Goal: Complete application form: Complete application form

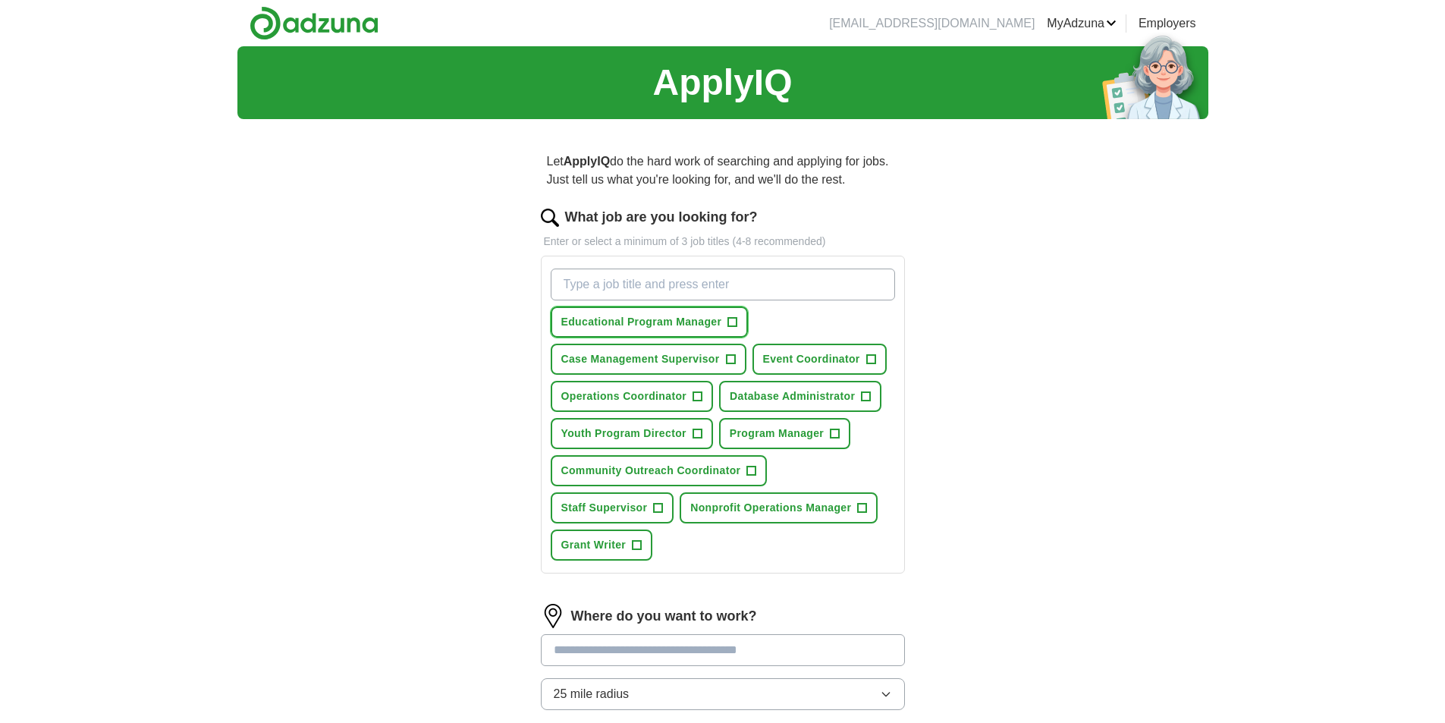
click at [741, 325] on button "Educational Program Manager +" at bounding box center [650, 321] width 198 height 31
click at [855, 360] on span "Event Coordinator" at bounding box center [811, 359] width 97 height 16
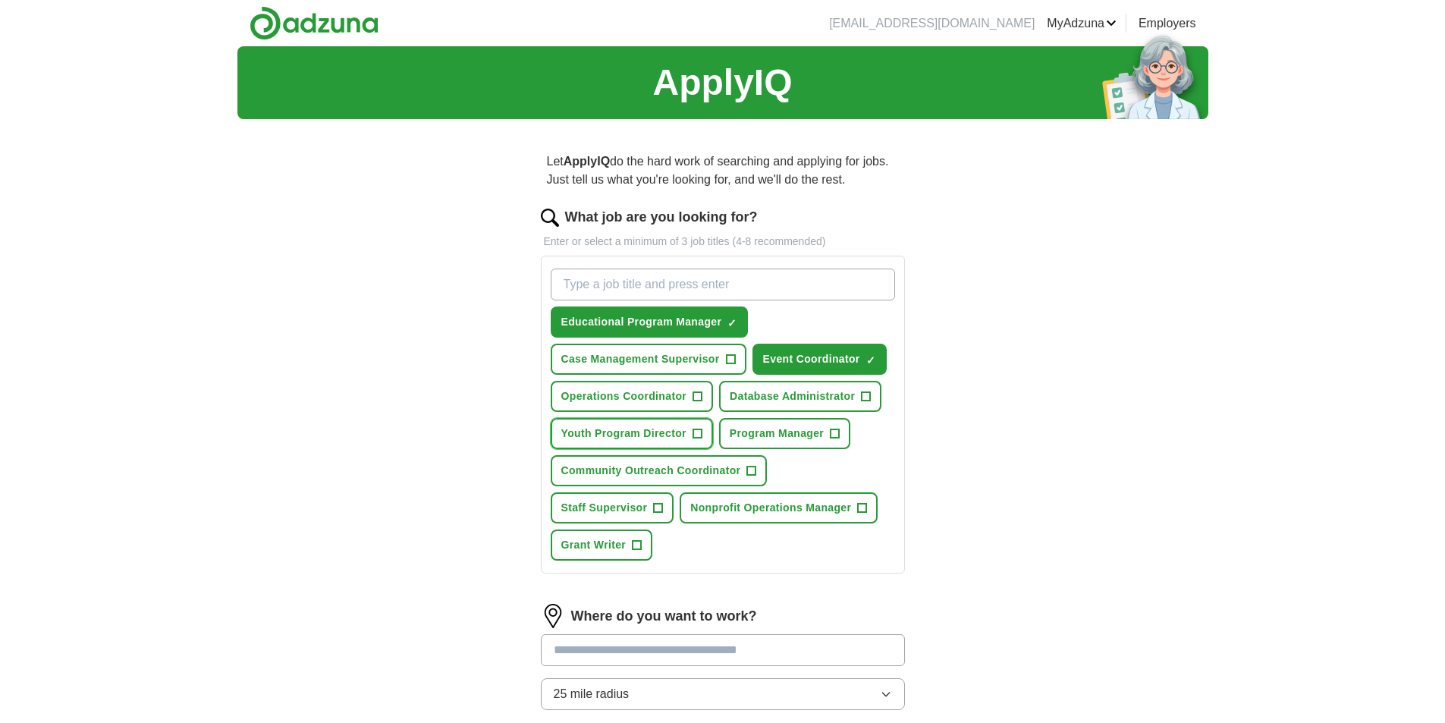
click at [667, 438] on span "Youth Program Director" at bounding box center [623, 433] width 125 height 16
click at [648, 298] on input "What job are you looking for?" at bounding box center [723, 284] width 344 height 32
type input "office coordinator"
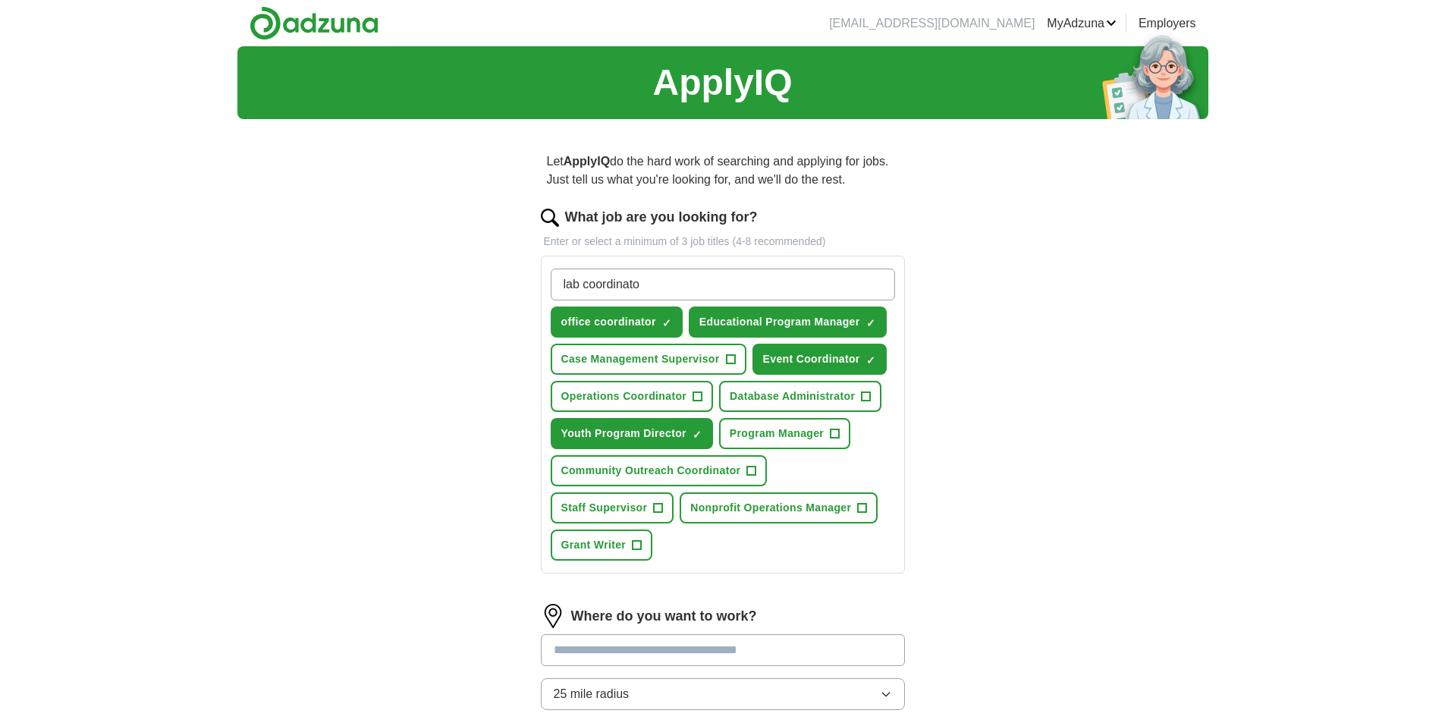
type input "lab coordinator"
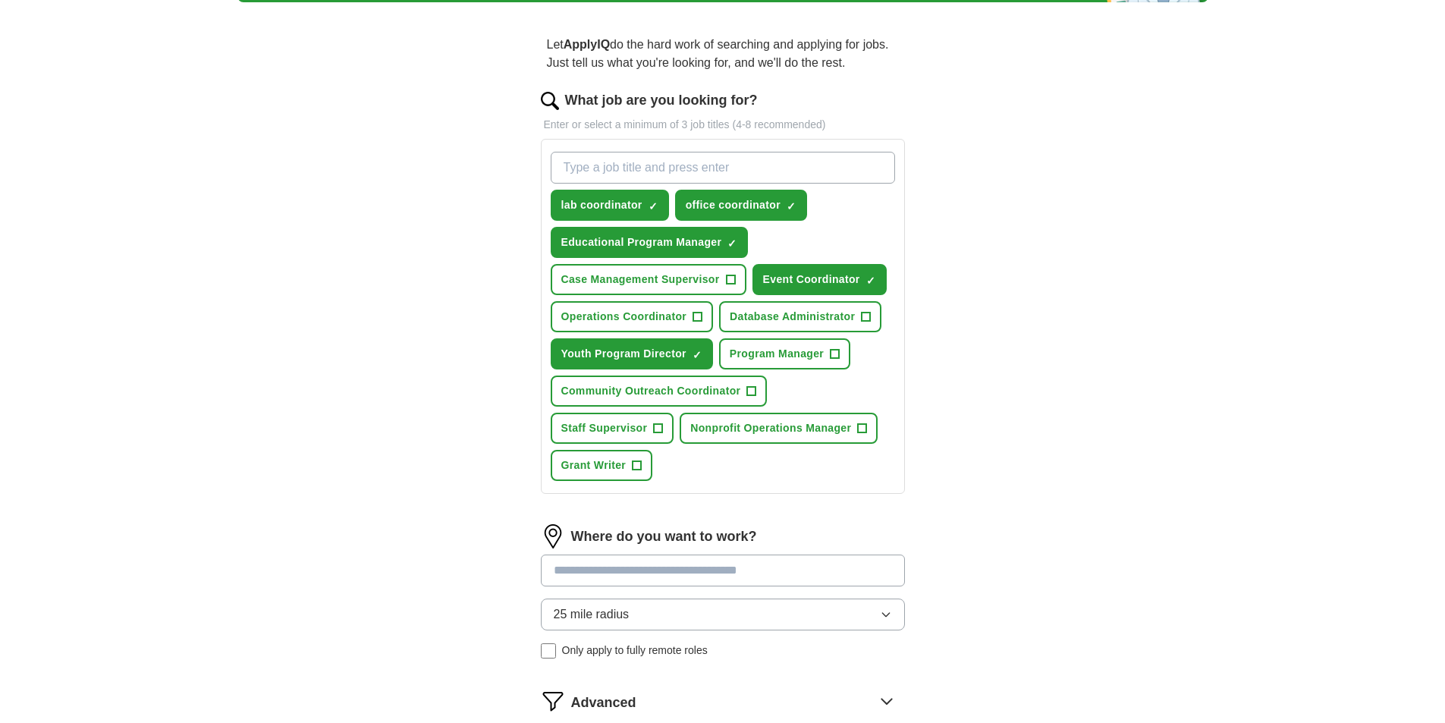
scroll to position [369, 0]
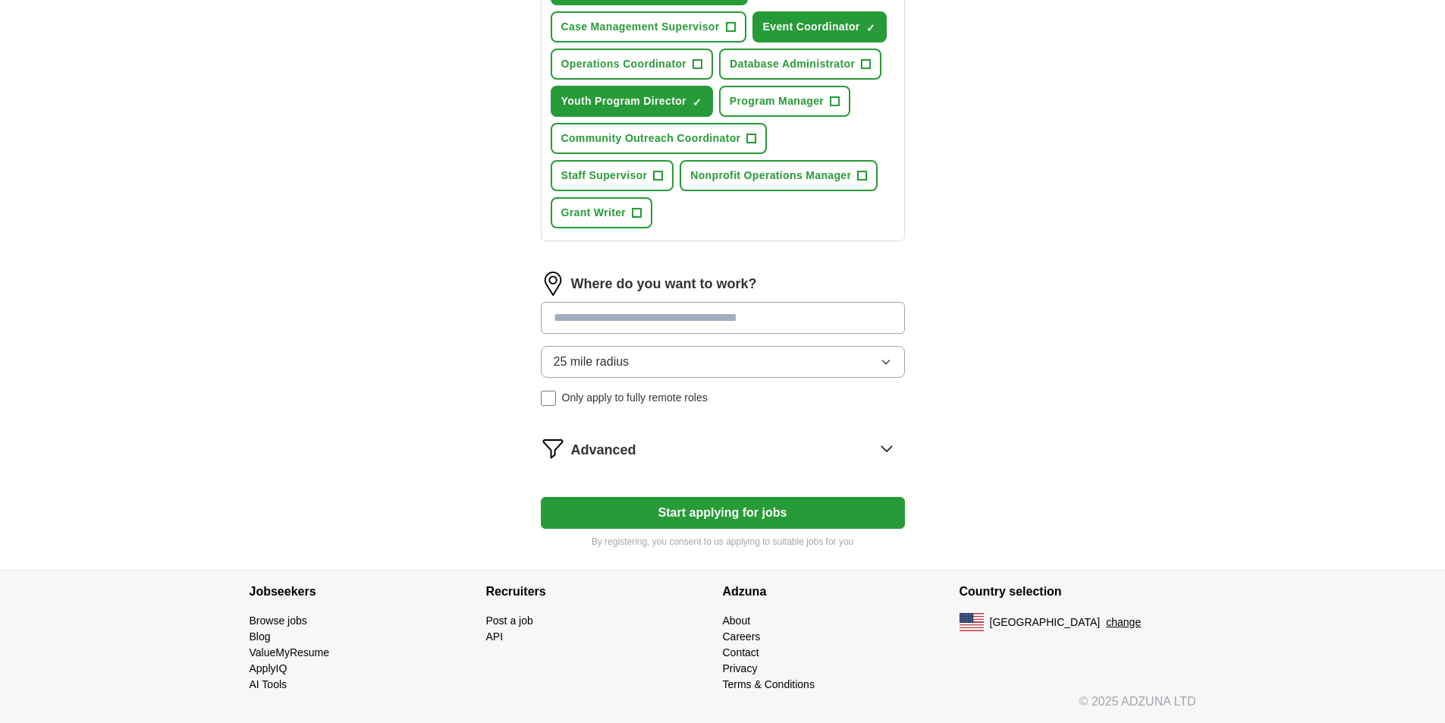
click at [681, 318] on input at bounding box center [723, 318] width 364 height 32
type input "*****"
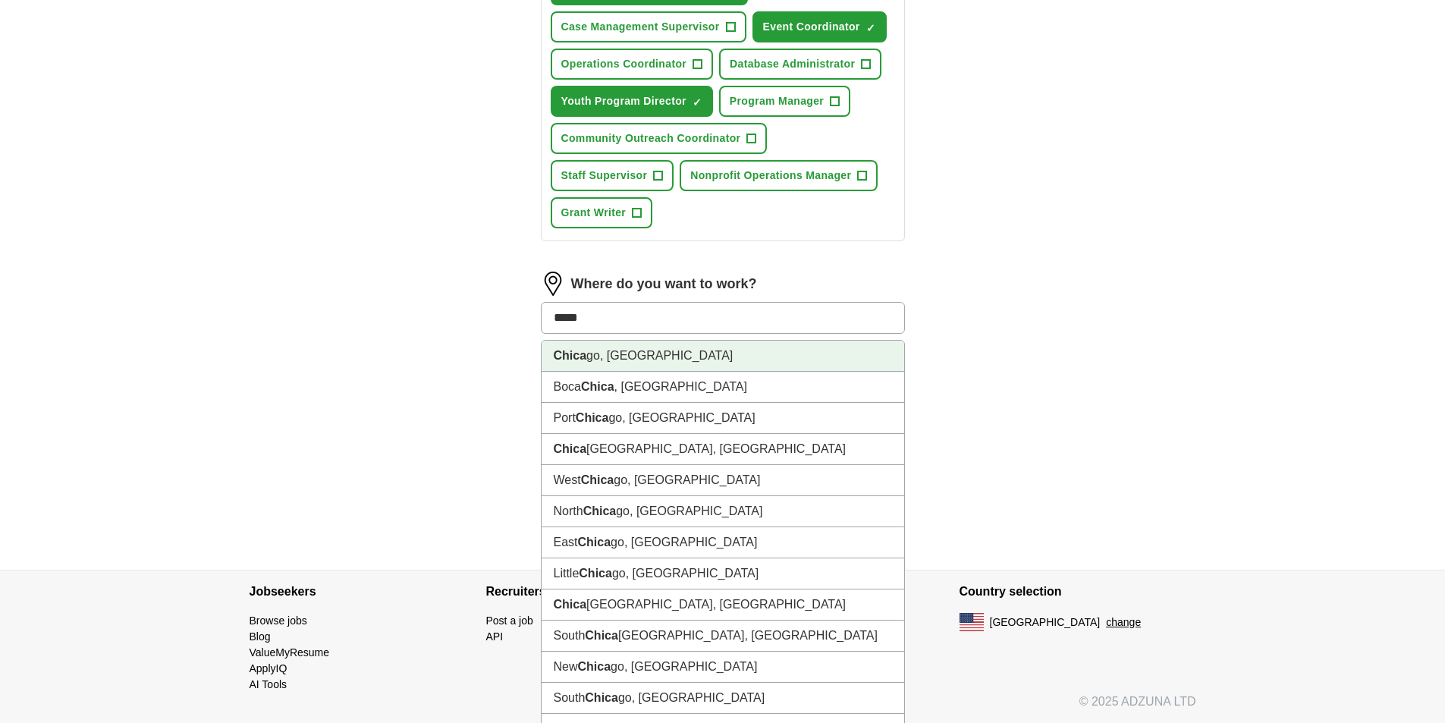
click at [631, 361] on li "Chica go, [GEOGRAPHIC_DATA]" at bounding box center [722, 355] width 362 height 31
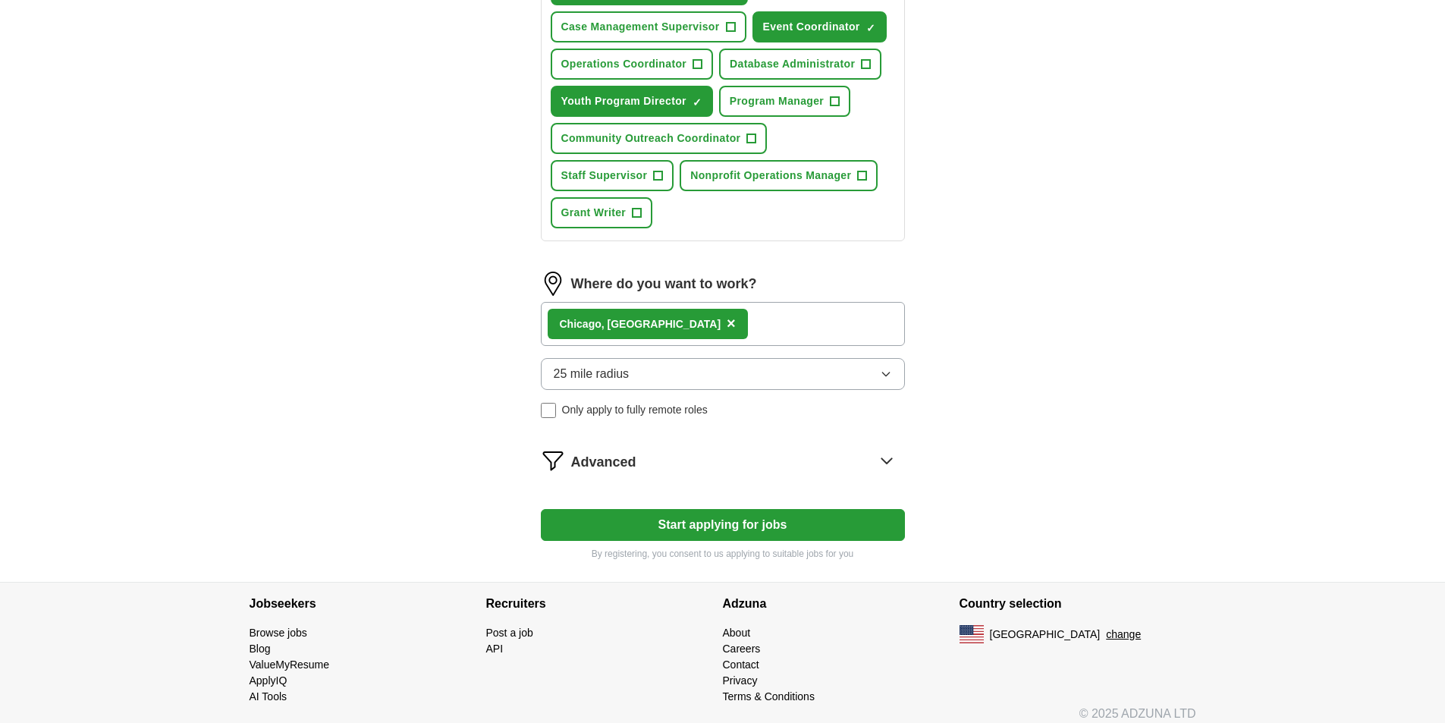
click at [714, 358] on button "25 mile radius" at bounding box center [723, 374] width 364 height 32
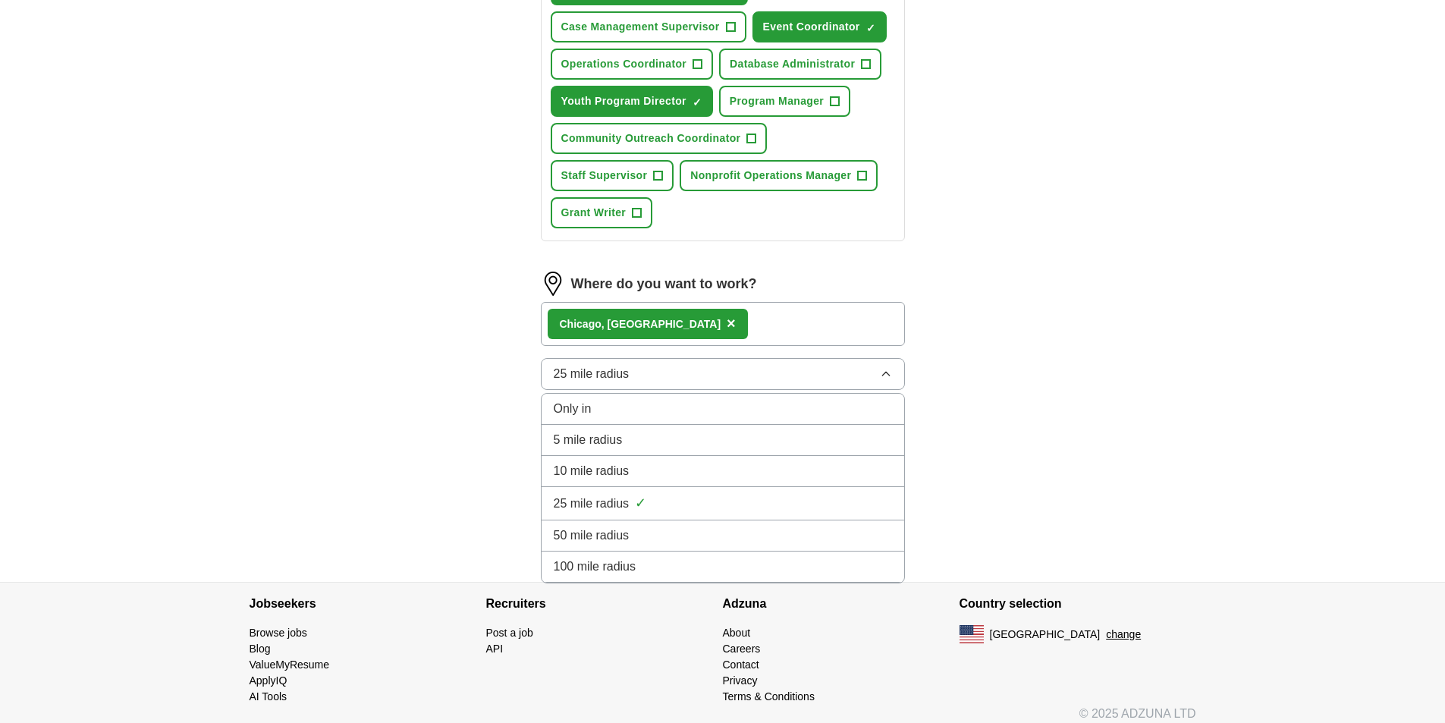
click at [714, 358] on button "25 mile radius" at bounding box center [723, 374] width 364 height 32
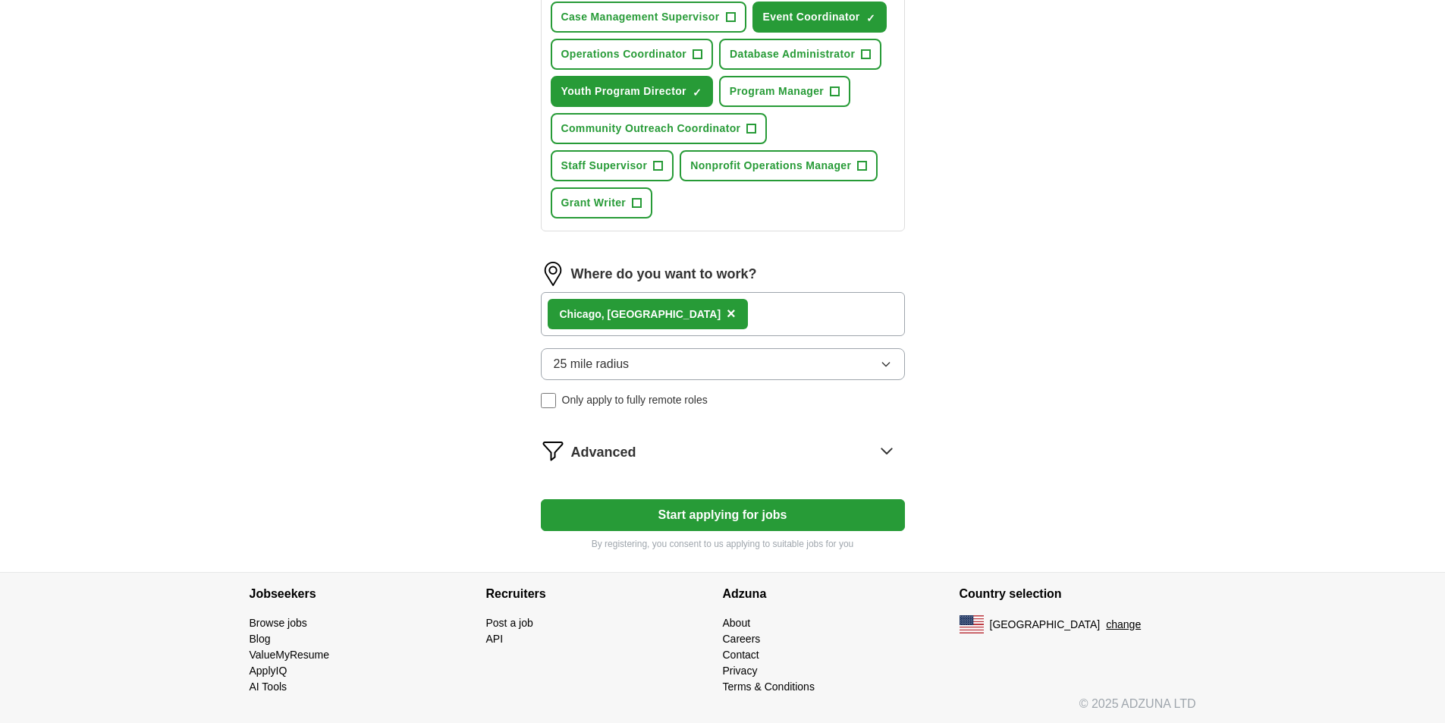
scroll to position [381, 0]
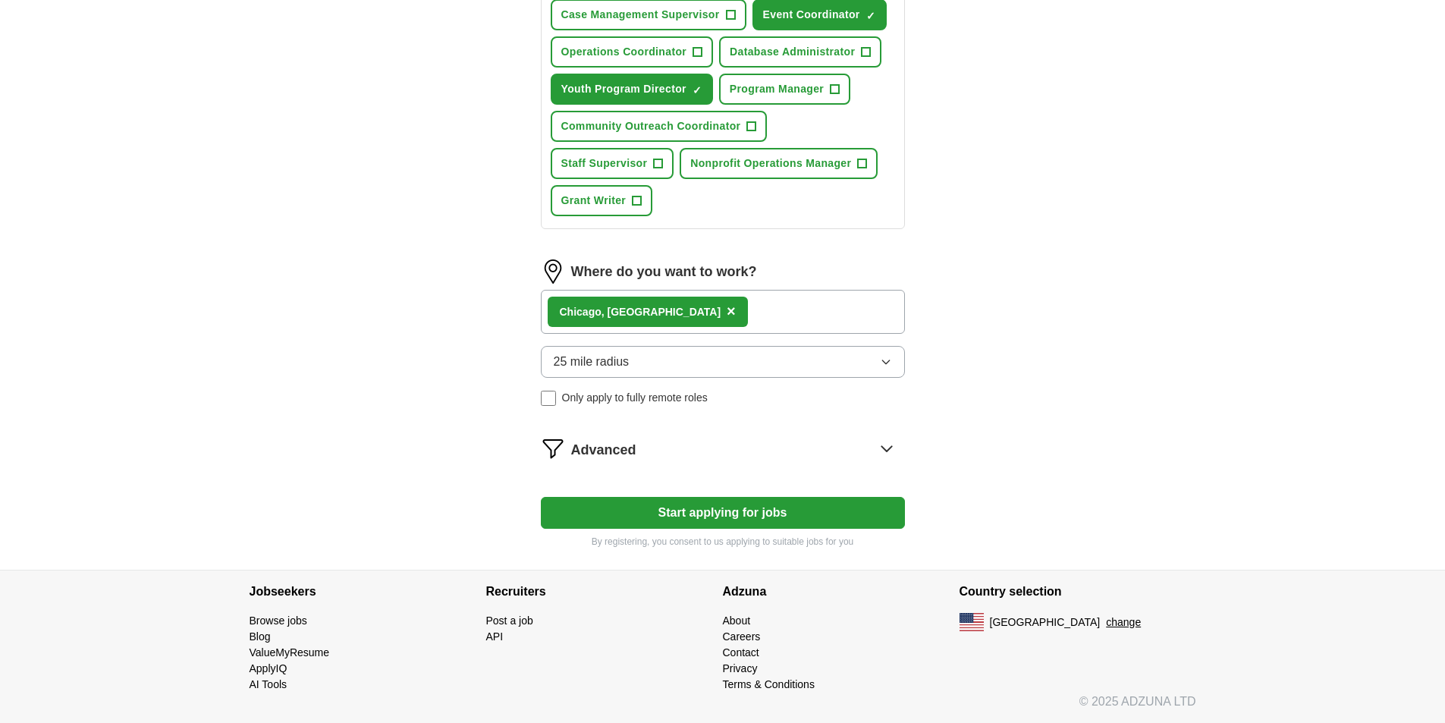
click at [868, 461] on form "What job are you looking for? Enter or select a minimum of 3 job titles (4-8 re…" at bounding box center [723, 187] width 364 height 723
click at [891, 450] on icon at bounding box center [886, 448] width 24 height 24
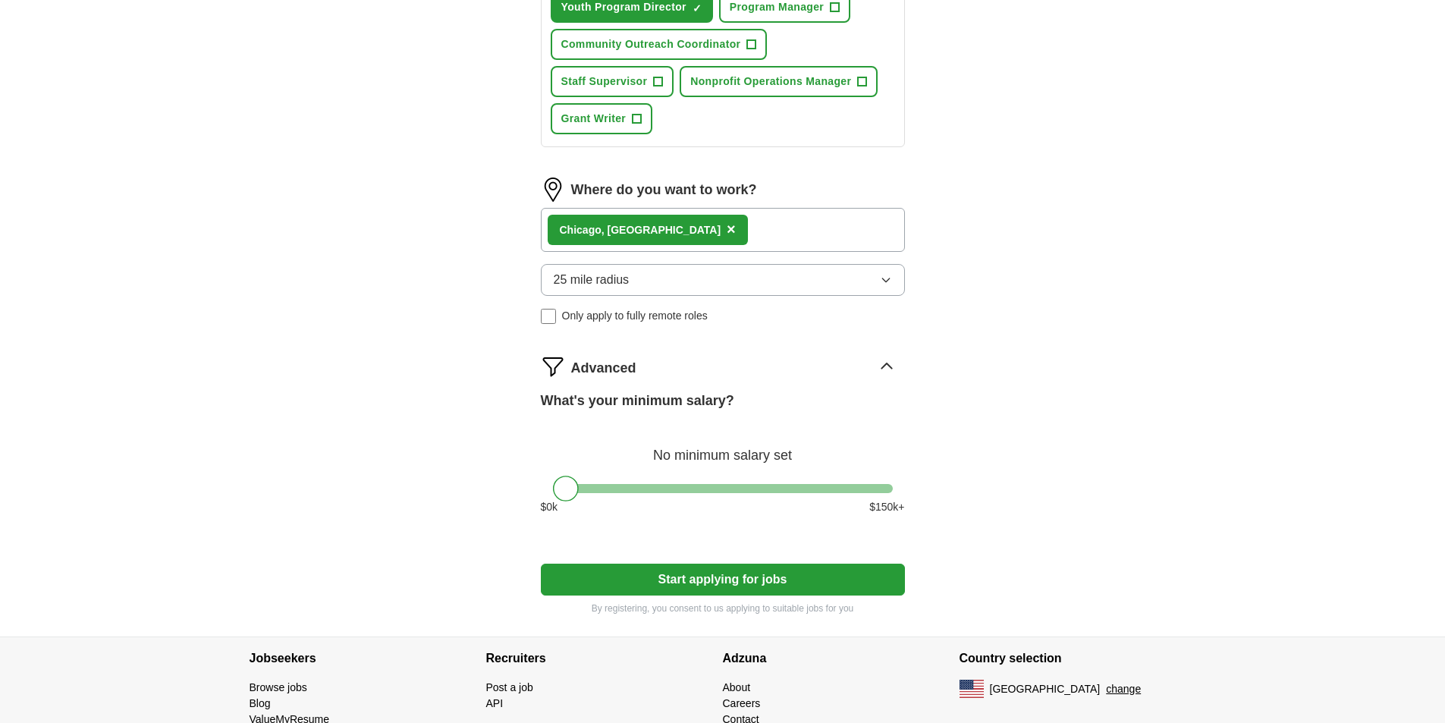
scroll to position [530, 0]
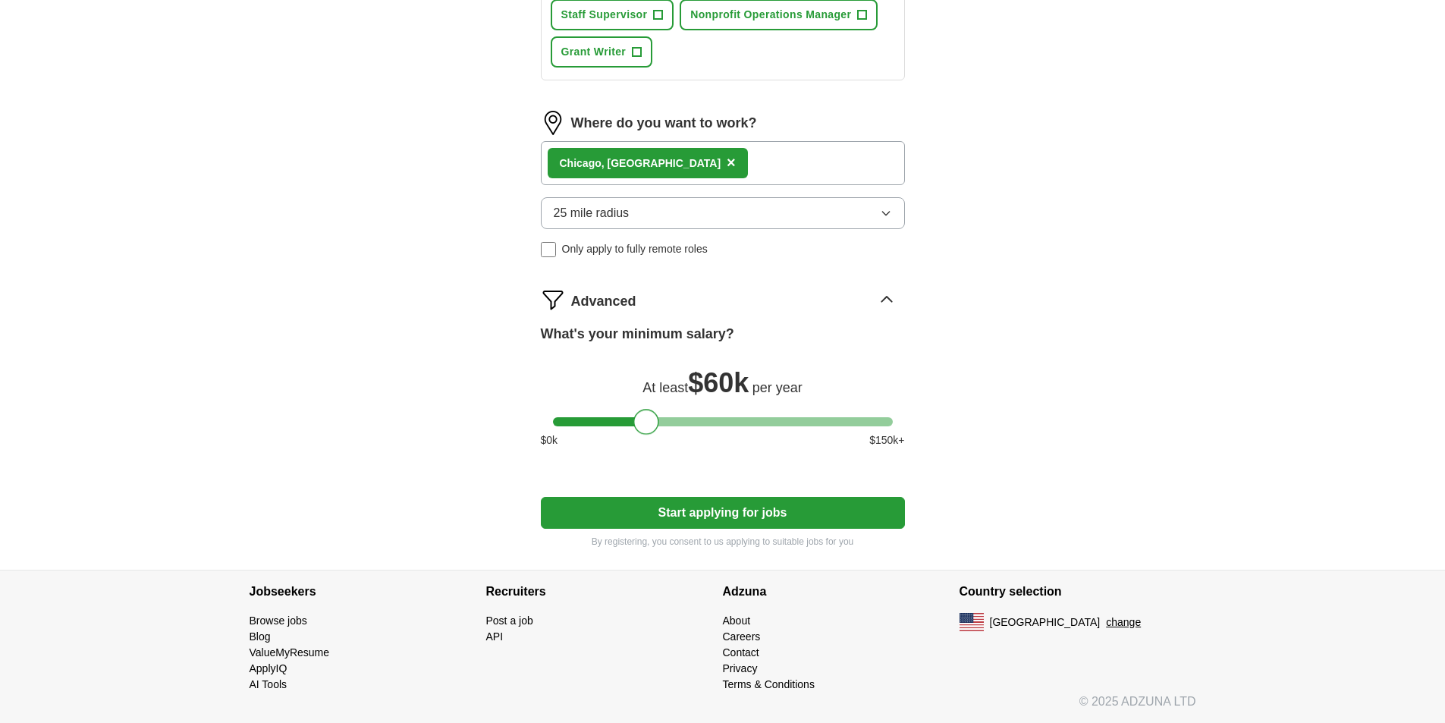
drag, startPoint x: 570, startPoint y: 424, endPoint x: 650, endPoint y: 441, distance: 82.1
click at [650, 441] on div "What's your minimum salary? At least $ 60k per year $ 0 k $ 150 k+" at bounding box center [723, 392] width 364 height 137
click at [638, 421] on div at bounding box center [638, 422] width 26 height 26
click at [748, 502] on button "Start applying for jobs" at bounding box center [723, 513] width 364 height 32
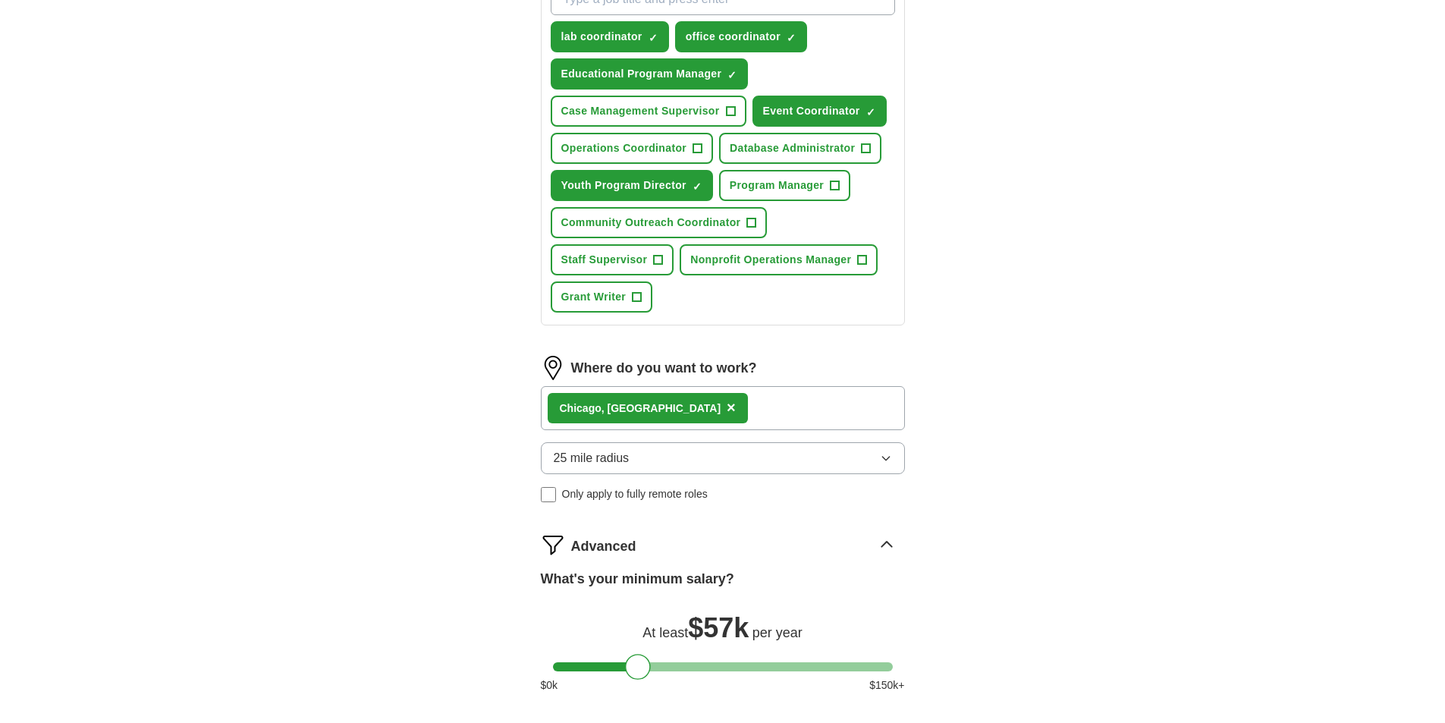
select select "**"
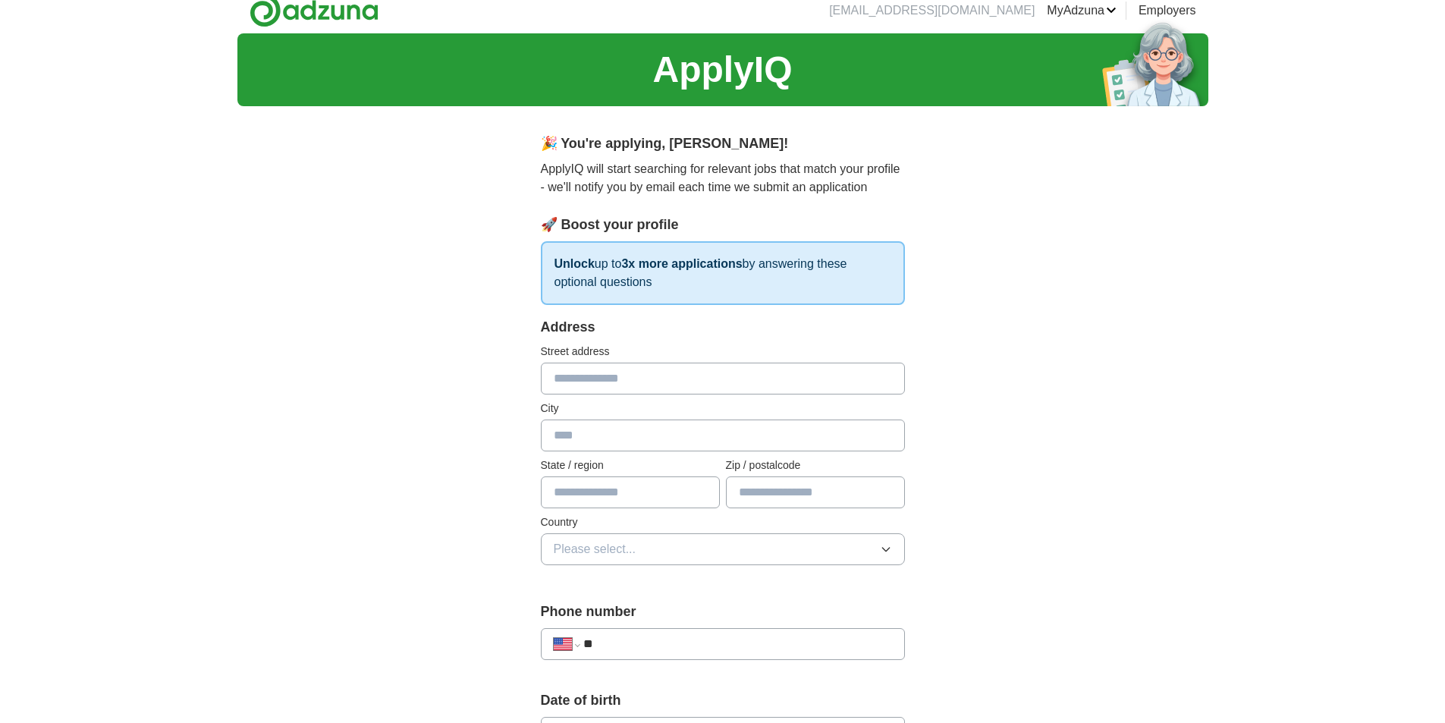
scroll to position [0, 0]
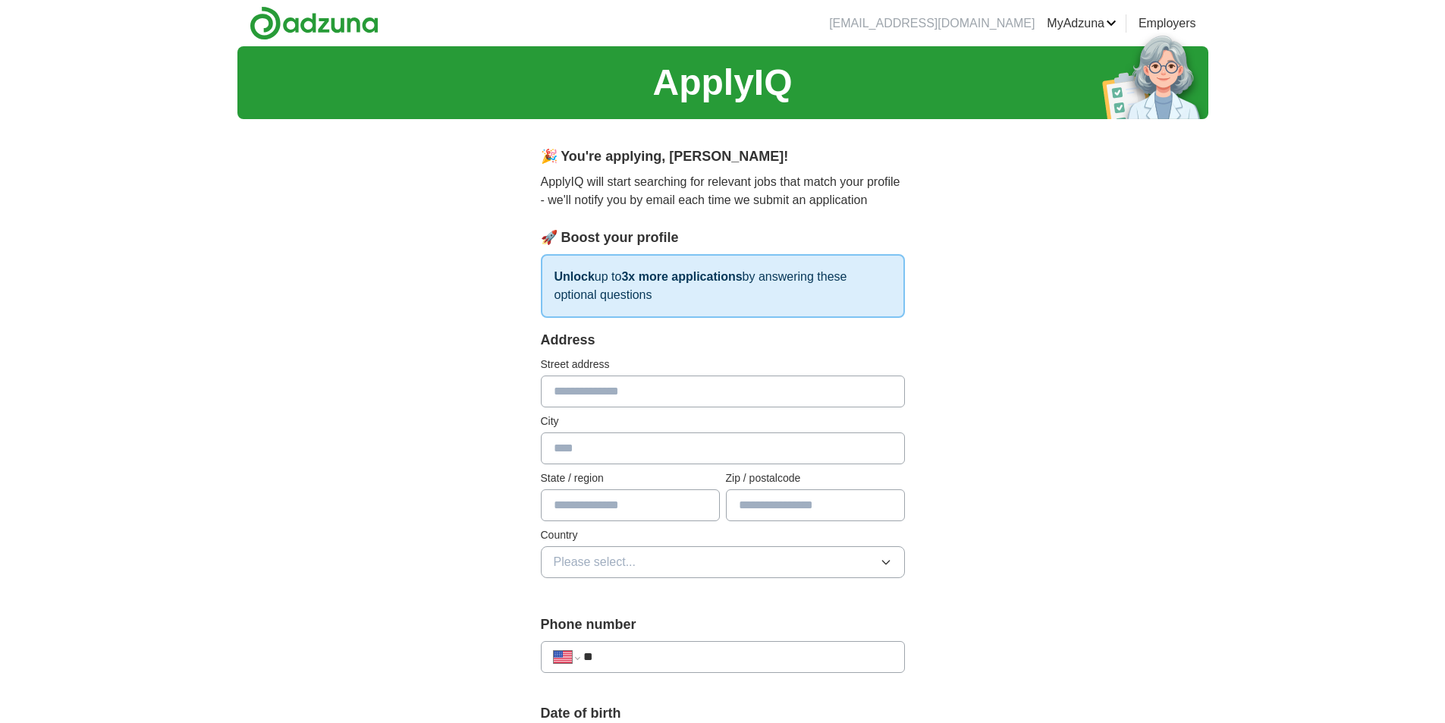
click at [1213, 354] on div "**********" at bounding box center [722, 736] width 1445 height 1381
click at [708, 391] on input "text" at bounding box center [723, 391] width 364 height 32
type input "**********"
click at [617, 441] on input "text" at bounding box center [723, 448] width 364 height 32
type input "*******"
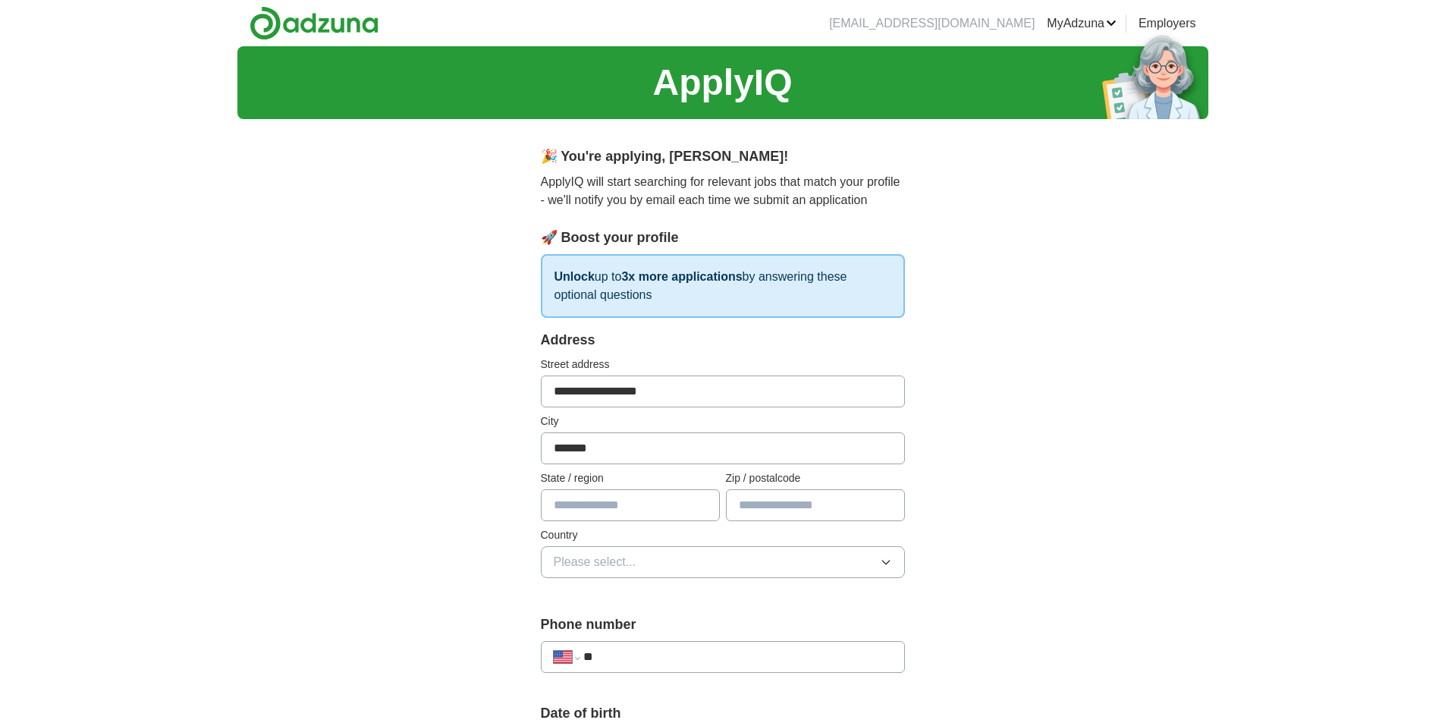
click at [570, 516] on input "text" at bounding box center [630, 505] width 179 height 32
type input "**"
click at [811, 488] on div "Zip / postalcode" at bounding box center [815, 495] width 179 height 51
click at [808, 504] on input "text" at bounding box center [815, 505] width 179 height 32
type input "*****"
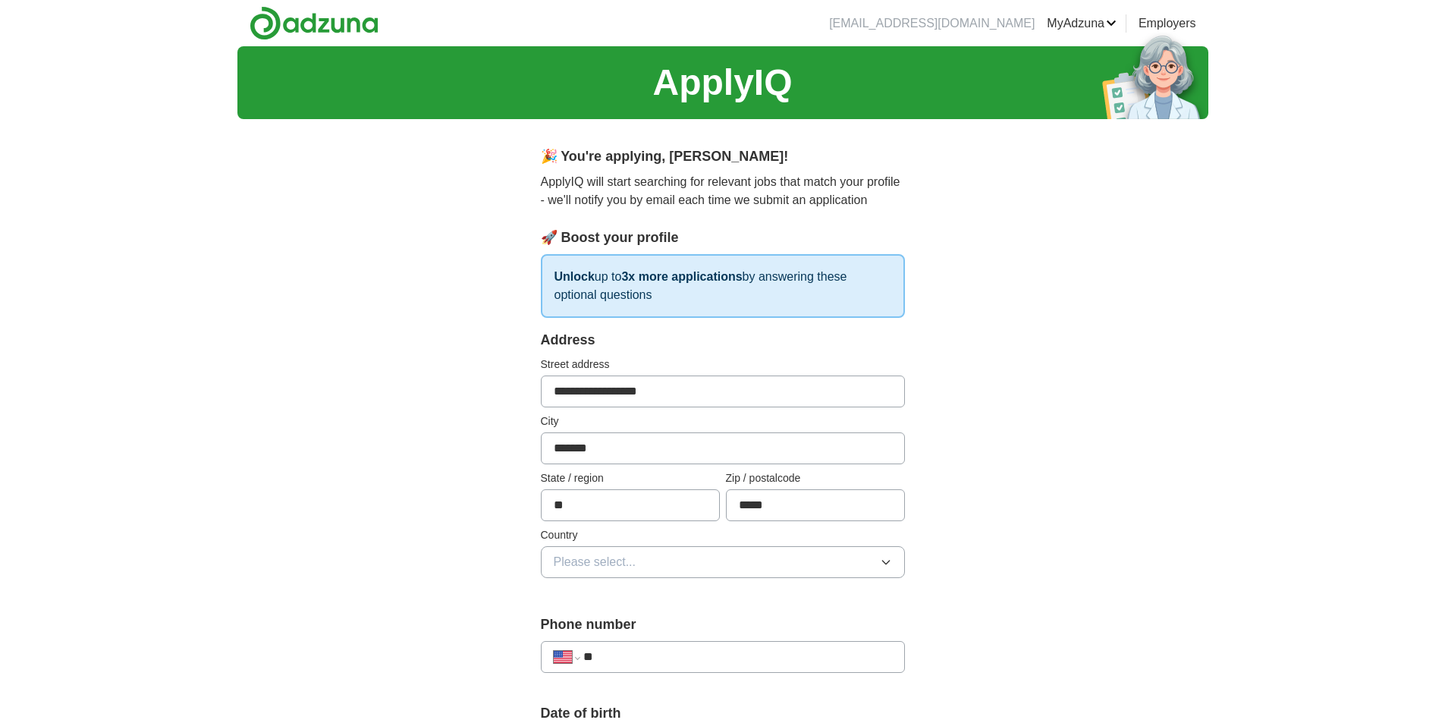
click at [794, 563] on button "Please select..." at bounding box center [723, 562] width 364 height 32
click at [675, 632] on div "[GEOGRAPHIC_DATA]" at bounding box center [723, 628] width 338 height 18
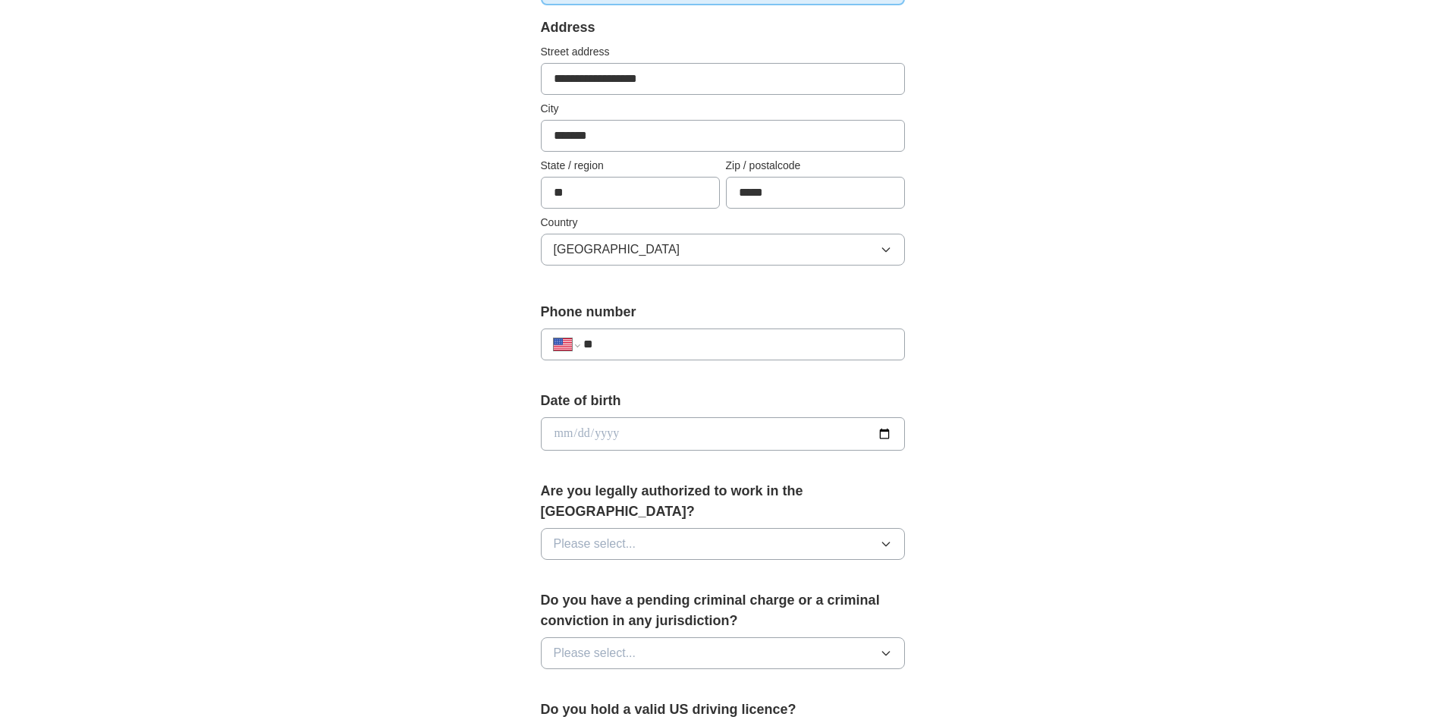
scroll to position [455, 0]
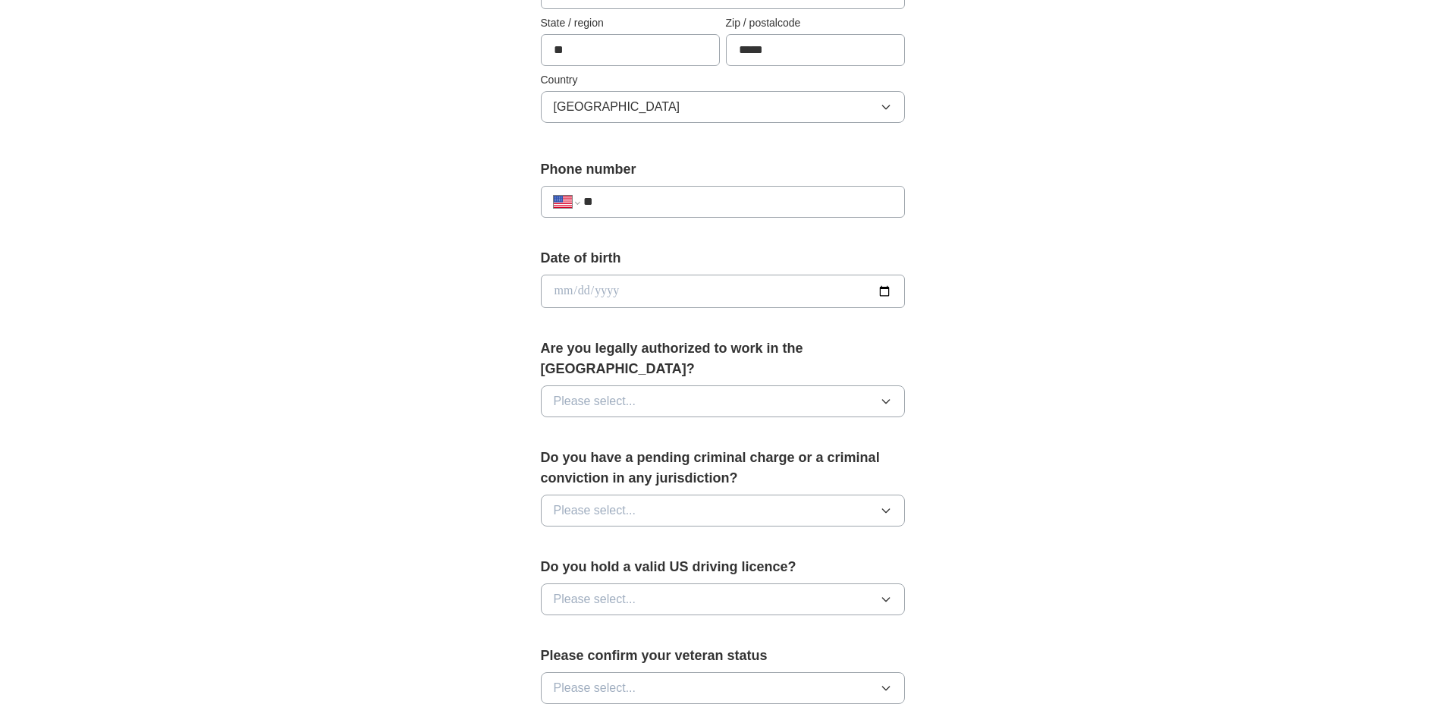
click at [676, 187] on div "**********" at bounding box center [723, 202] width 364 height 32
click at [676, 199] on input "**" at bounding box center [737, 202] width 308 height 18
type input "**********"
drag, startPoint x: 793, startPoint y: 271, endPoint x: 787, endPoint y: 284, distance: 14.9
click at [787, 281] on div "Date of birth" at bounding box center [723, 284] width 364 height 72
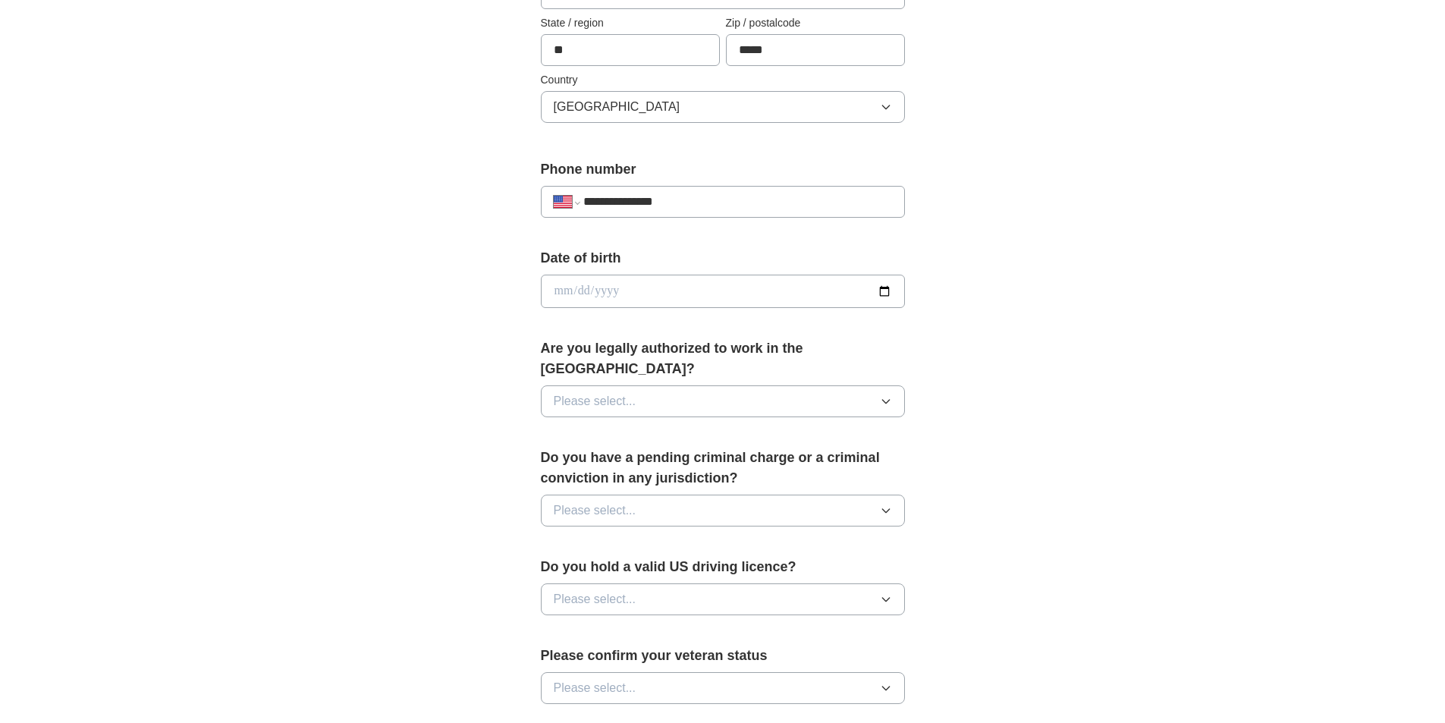
click at [799, 296] on input "date" at bounding box center [723, 291] width 364 height 33
click at [893, 292] on input "date" at bounding box center [723, 291] width 364 height 33
click at [730, 286] on input "date" at bounding box center [723, 291] width 364 height 33
type input "**********"
click at [787, 366] on div "Are you legally authorized to work in the [GEOGRAPHIC_DATA]? Please select..." at bounding box center [723, 383] width 364 height 91
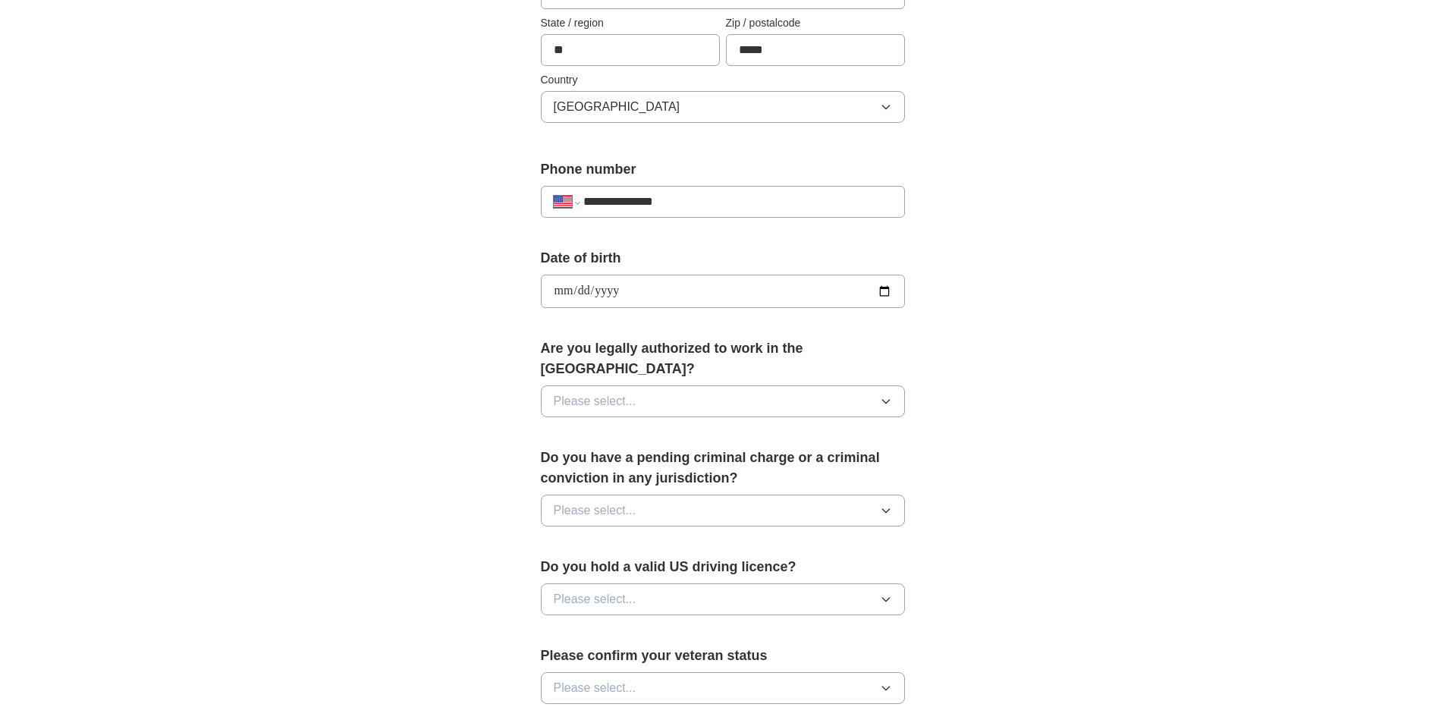
click at [784, 385] on button "Please select..." at bounding box center [723, 401] width 364 height 32
click at [721, 427] on div "Yes" at bounding box center [723, 436] width 338 height 18
click at [839, 498] on button "Please select..." at bounding box center [723, 510] width 364 height 32
click at [751, 567] on div "No" at bounding box center [723, 576] width 338 height 18
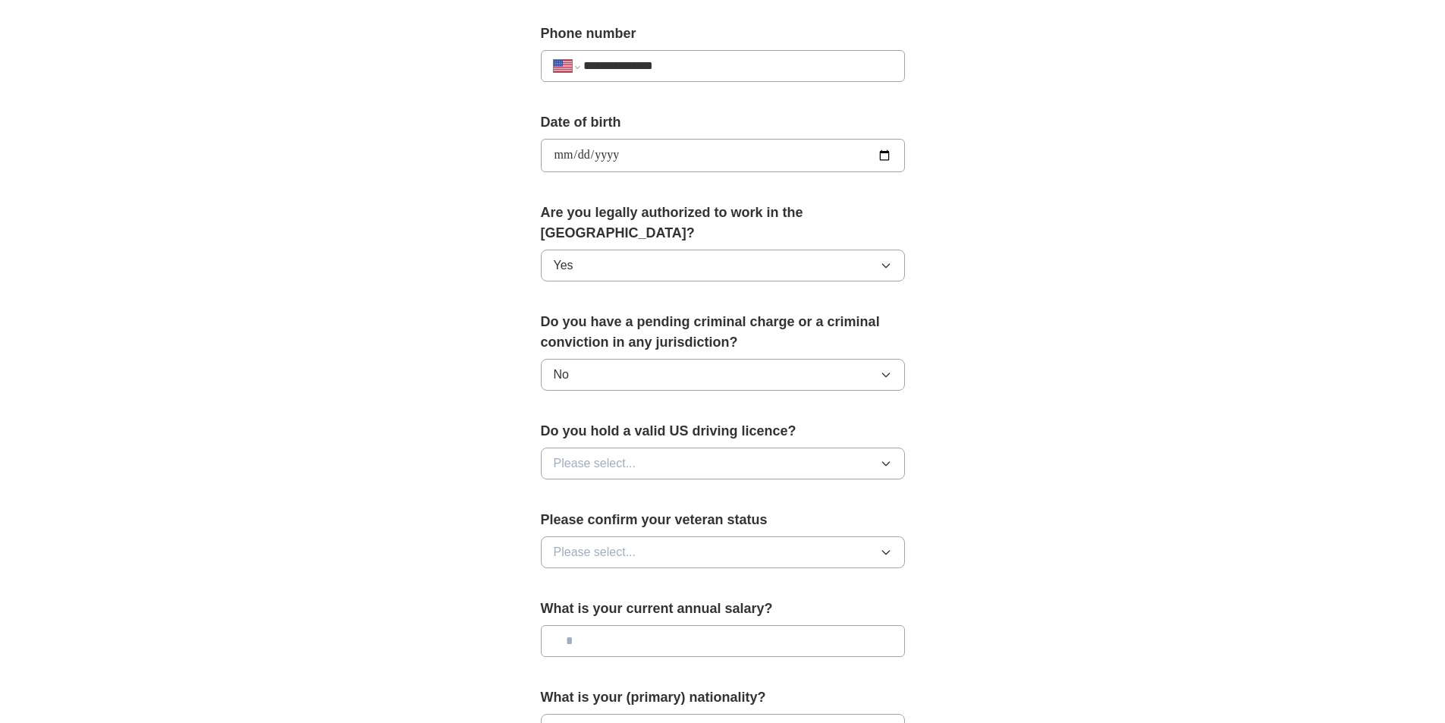
scroll to position [758, 0]
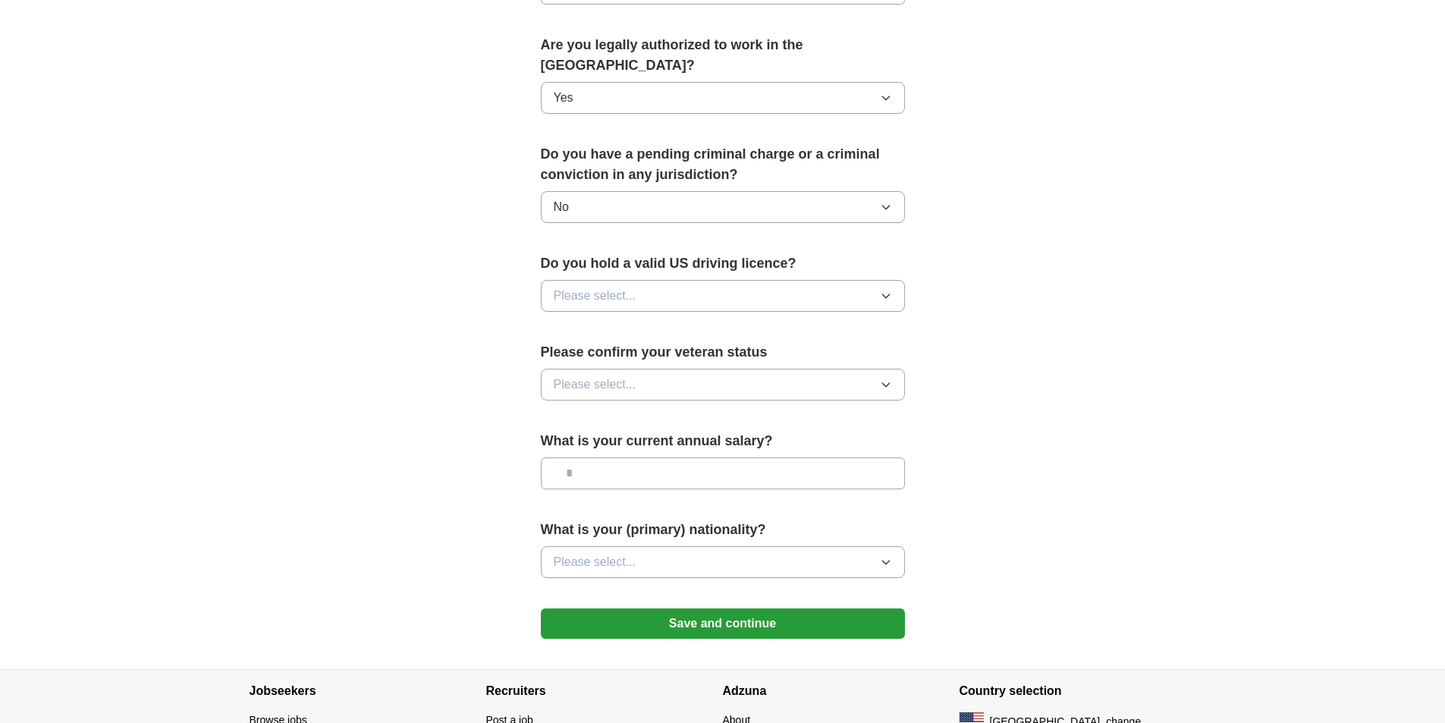
click at [799, 286] on button "Please select..." at bounding box center [723, 296] width 364 height 32
click at [750, 322] on div "Yes" at bounding box center [723, 331] width 338 height 18
click at [786, 369] on button "Please select..." at bounding box center [723, 385] width 364 height 32
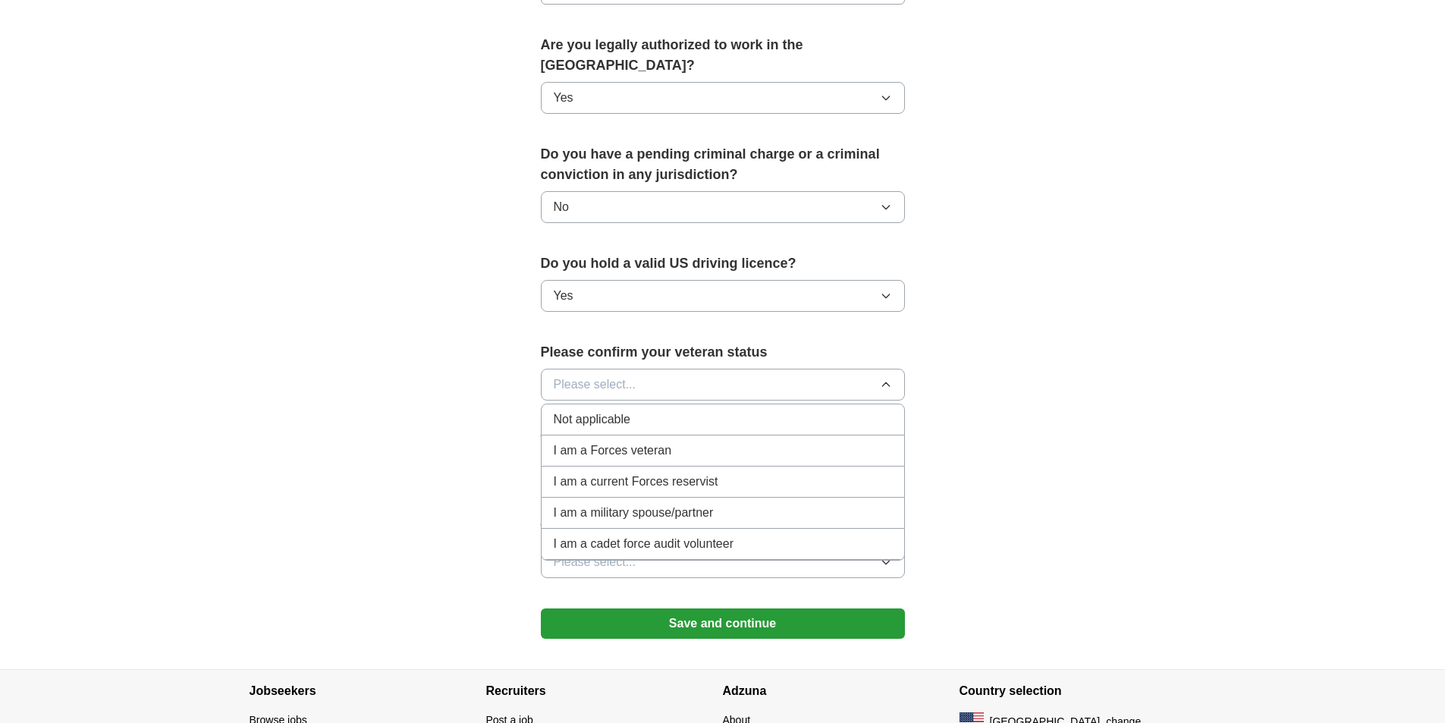
click at [683, 410] on div "Not applicable" at bounding box center [723, 419] width 338 height 18
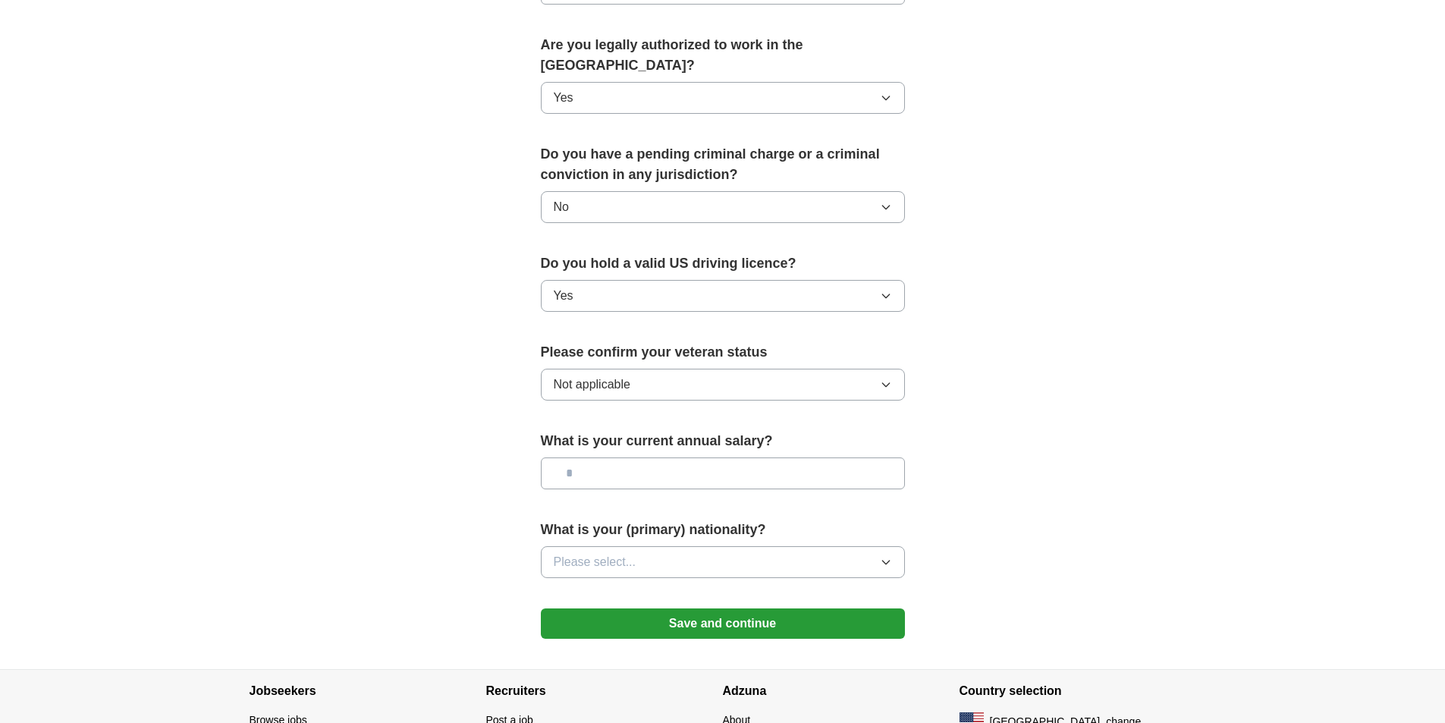
click at [701, 457] on input "text" at bounding box center [723, 473] width 364 height 32
click at [739, 557] on button "Please select..." at bounding box center [723, 562] width 364 height 32
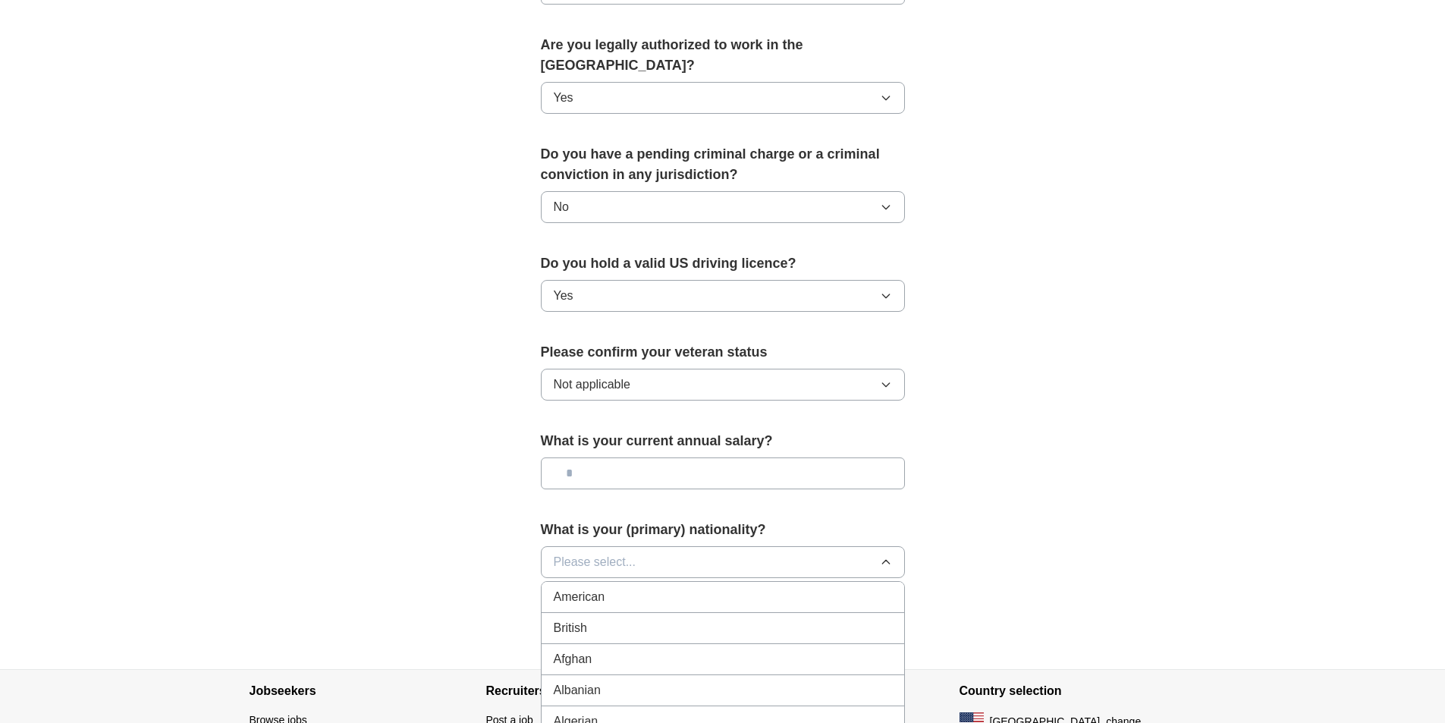
click at [693, 582] on li "American" at bounding box center [722, 597] width 362 height 31
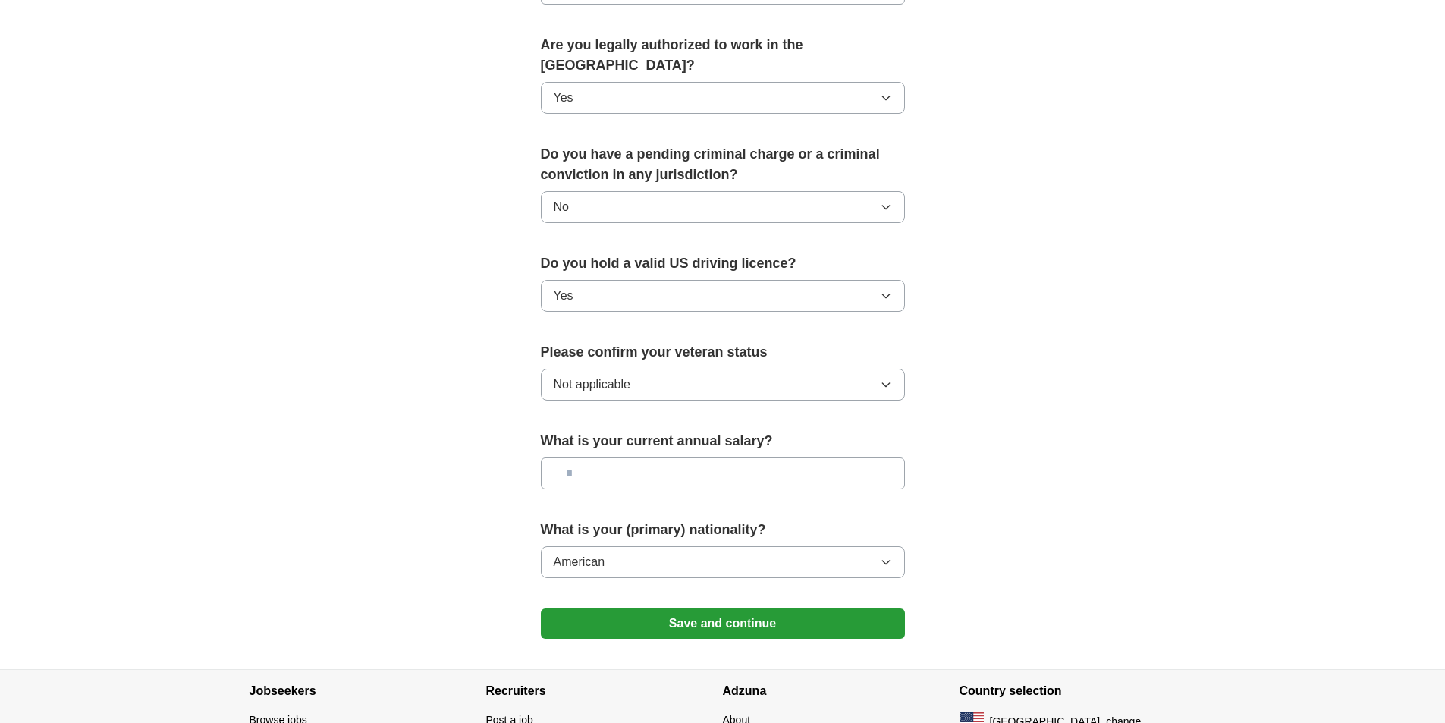
click at [702, 608] on button "Save and continue" at bounding box center [723, 623] width 364 height 30
